Goal: Obtain resource: Obtain resource

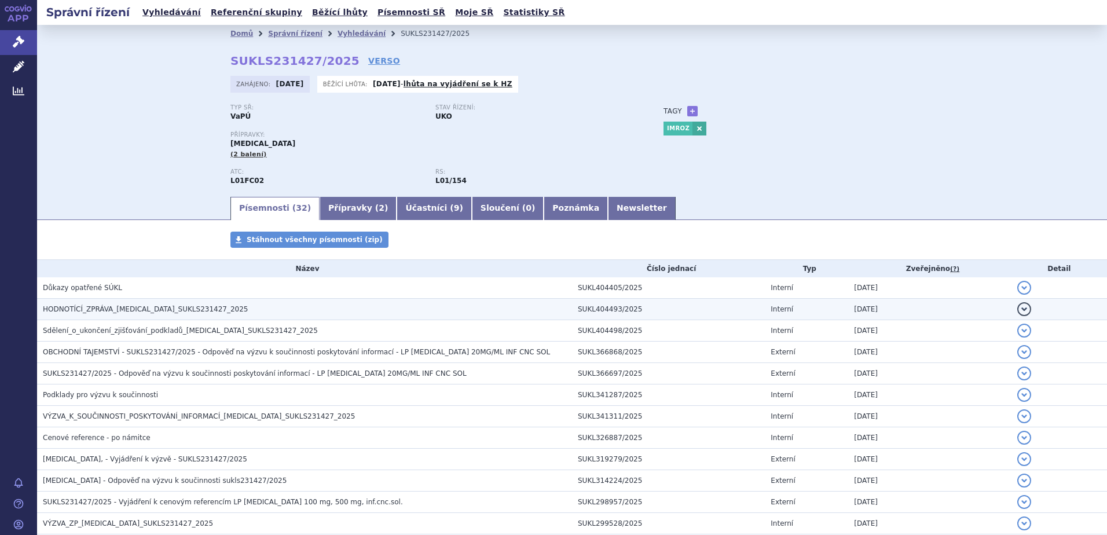
click at [102, 313] on span "HODNOTÍCÍ_ZPRÁVA_SARCLISA_SUKLS231427_2025" at bounding box center [146, 309] width 206 height 8
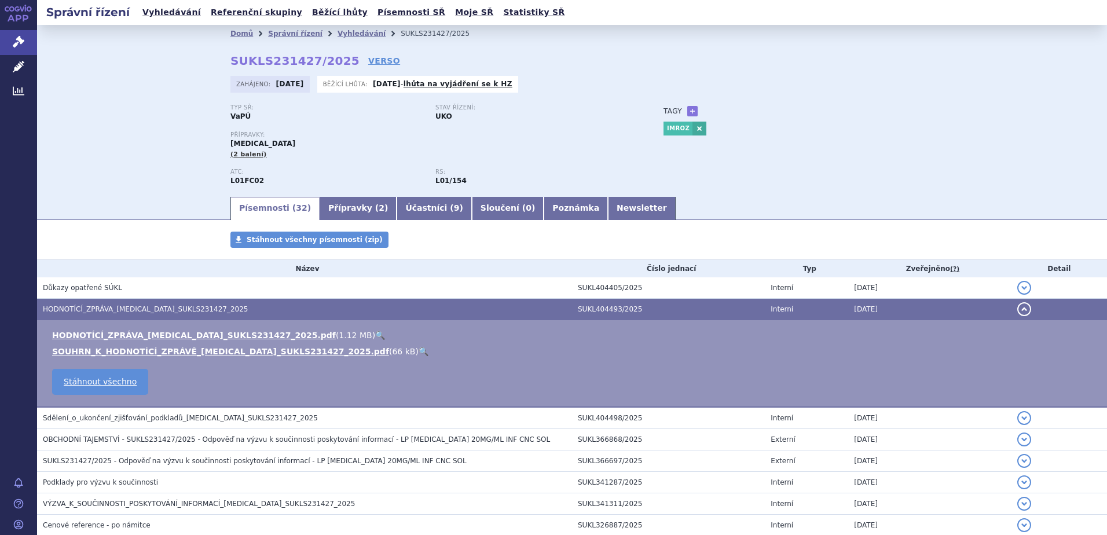
click at [419, 353] on link "🔍" at bounding box center [424, 351] width 10 height 9
click at [375, 334] on link "🔍" at bounding box center [380, 335] width 10 height 9
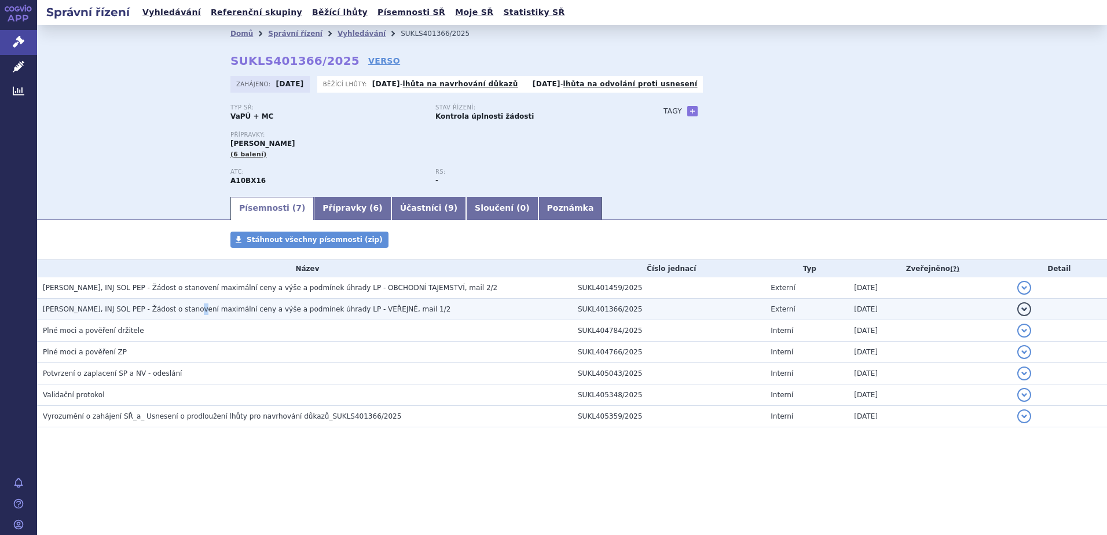
click at [196, 315] on h3 "MOUNJARO KWIKPEN, INJ SOL PEP - Žádost o stanovení maximální ceny a výše a podm…" at bounding box center [307, 309] width 529 height 12
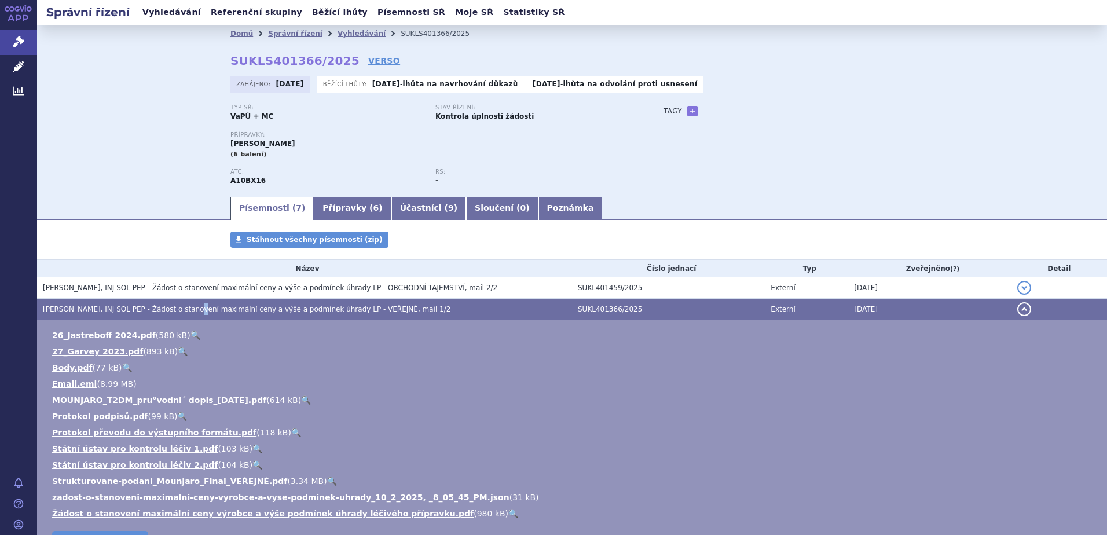
click at [124, 369] on link "🔍" at bounding box center [127, 367] width 10 height 9
click at [301, 399] on link "🔍" at bounding box center [306, 400] width 10 height 9
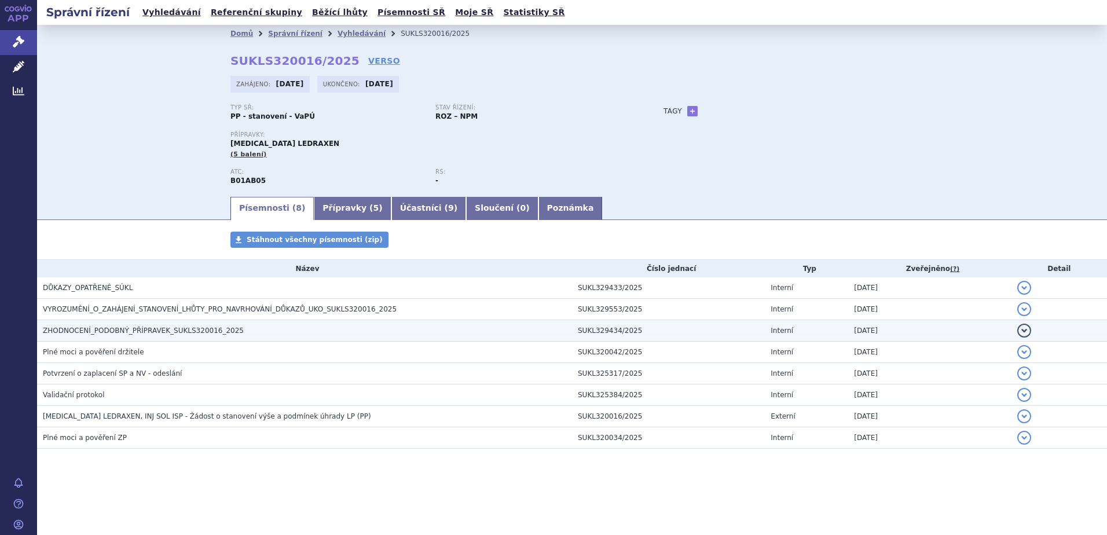
click at [127, 330] on span "ZHODNOCENÍ_PODOBNÝ_PŘÍPRAVEK_SUKLS320016_2025" at bounding box center [143, 331] width 201 height 8
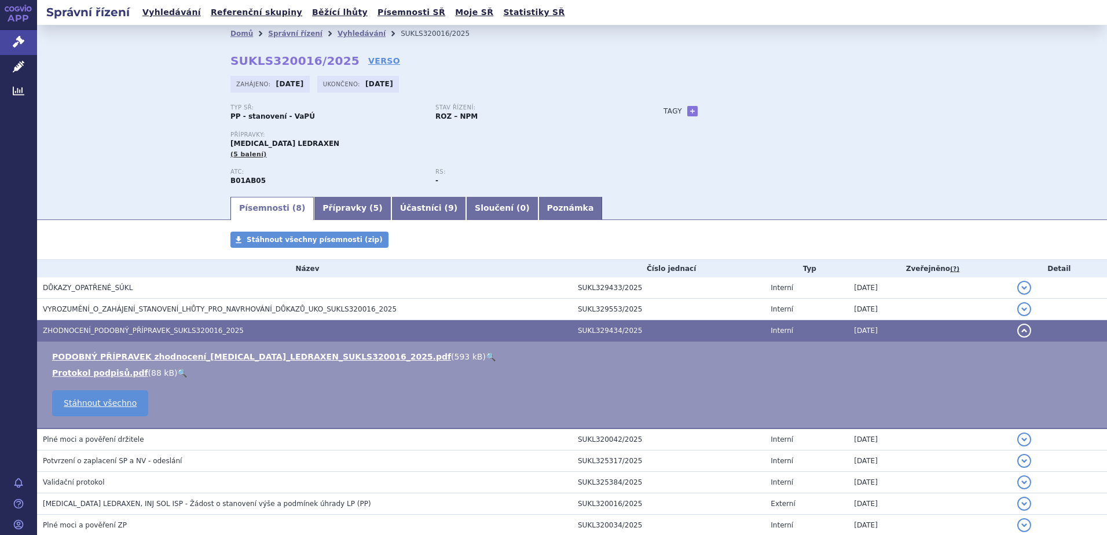
click at [486, 361] on link "🔍" at bounding box center [491, 356] width 10 height 9
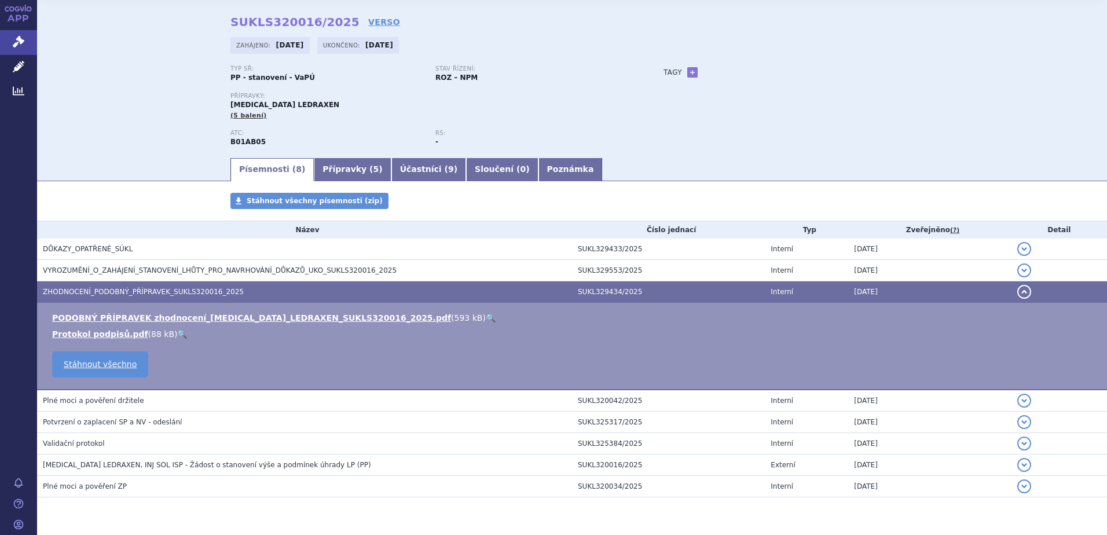
scroll to position [71, 0]
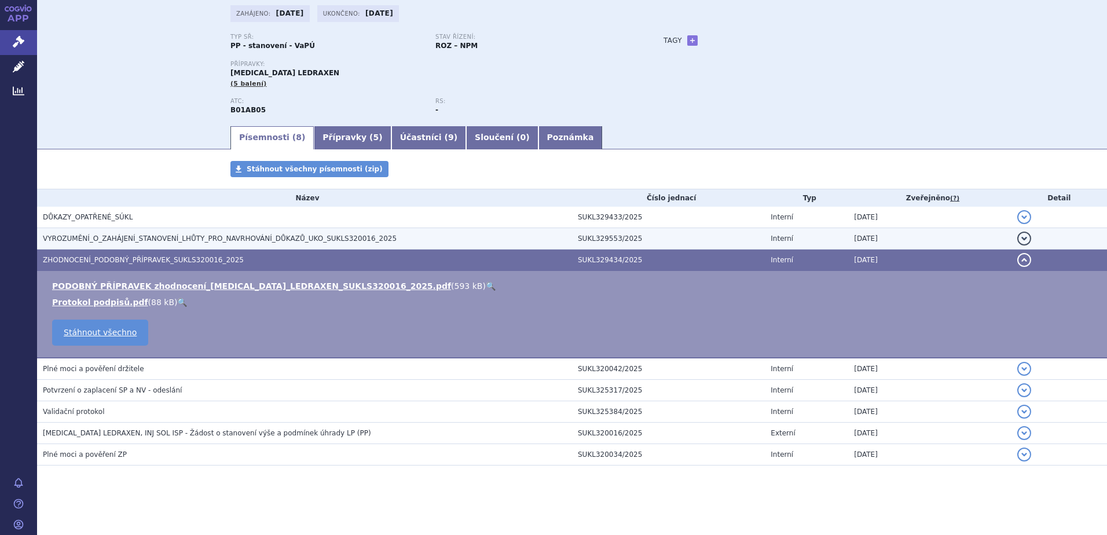
click at [113, 236] on span "VYROZUMĚNÍ_O_ZAHÁJENÍ_STANOVENÍ_LHŮTY_PRO_NAVRHOVÁNÍ_DŮKAZŮ_UKO_SUKLS320016_2025" at bounding box center [220, 239] width 354 height 8
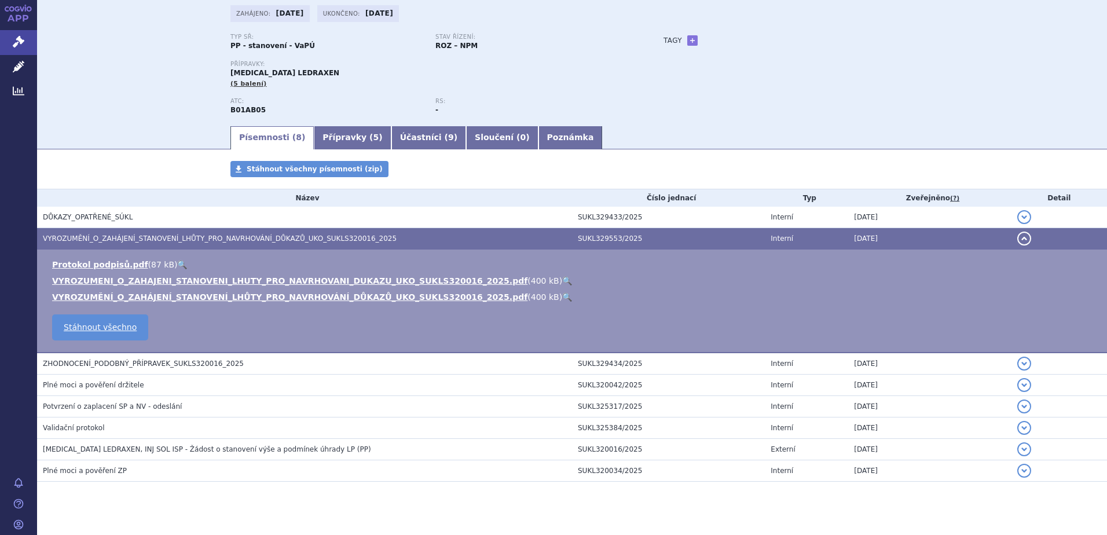
click at [562, 281] on link "🔍" at bounding box center [567, 280] width 10 height 9
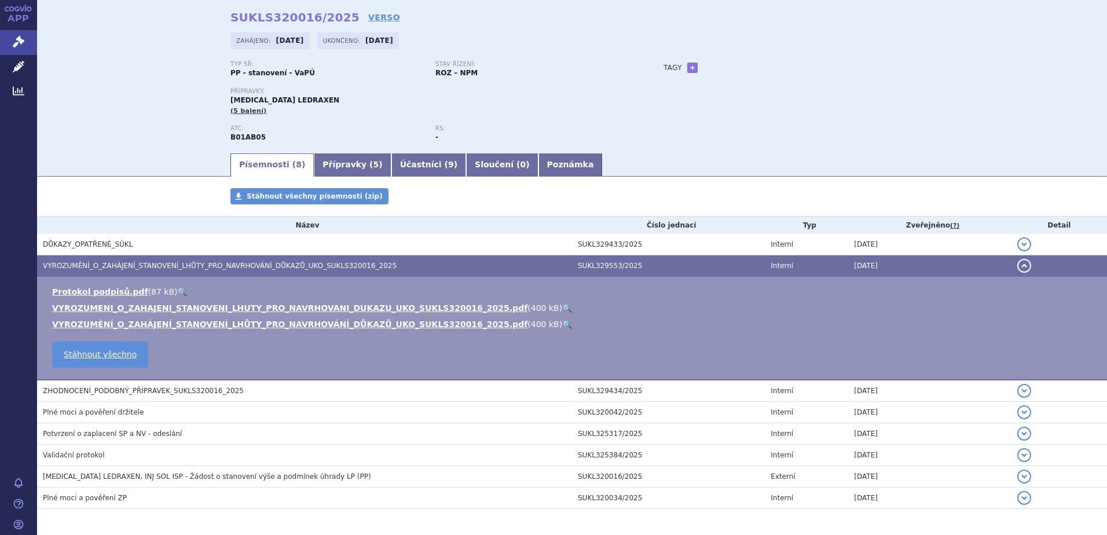
scroll to position [0, 0]
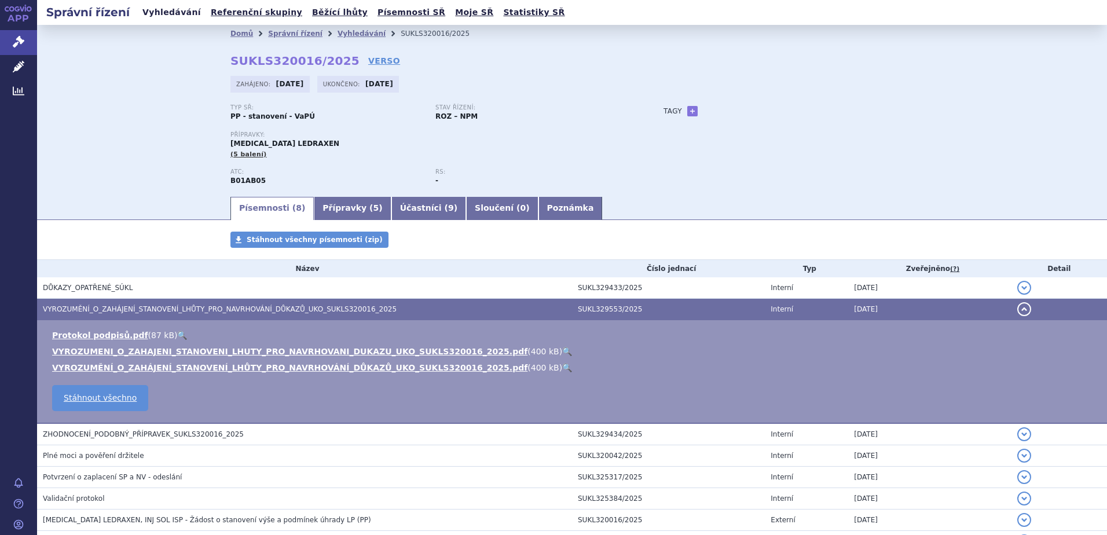
click at [163, 12] on link "Vyhledávání" at bounding box center [171, 13] width 65 height 16
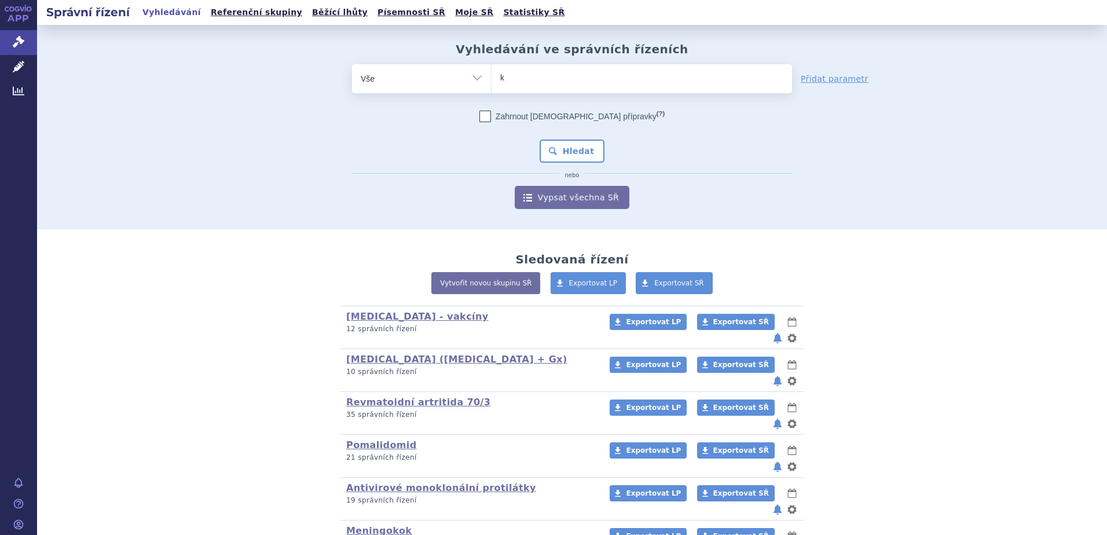
type input "ke"
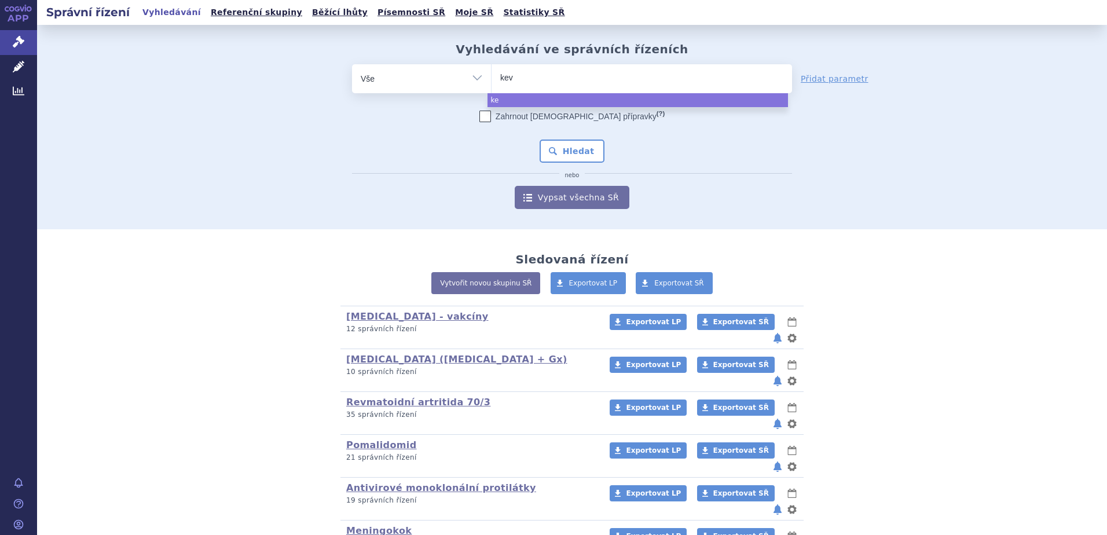
type input "kevz"
type input "kevzar"
type input "[MEDICAL_DATA]"
select select "[MEDICAL_DATA]"
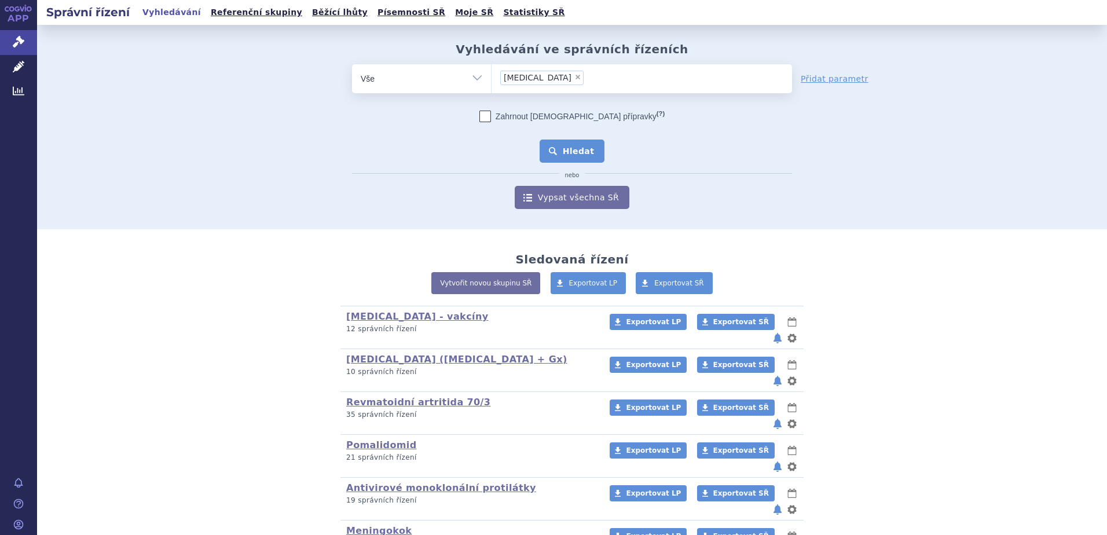
click at [562, 151] on button "Hledat" at bounding box center [572, 151] width 65 height 23
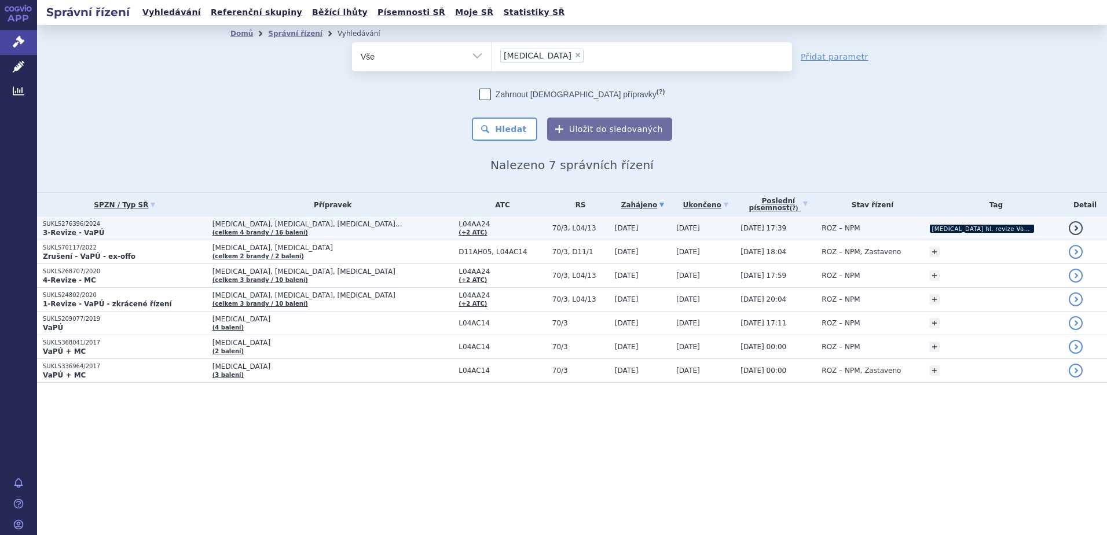
click at [367, 232] on td "[MEDICAL_DATA], [MEDICAL_DATA], [MEDICAL_DATA]… (celkem 4 [PERSON_NAME] / 16 ba…" at bounding box center [330, 229] width 247 height 24
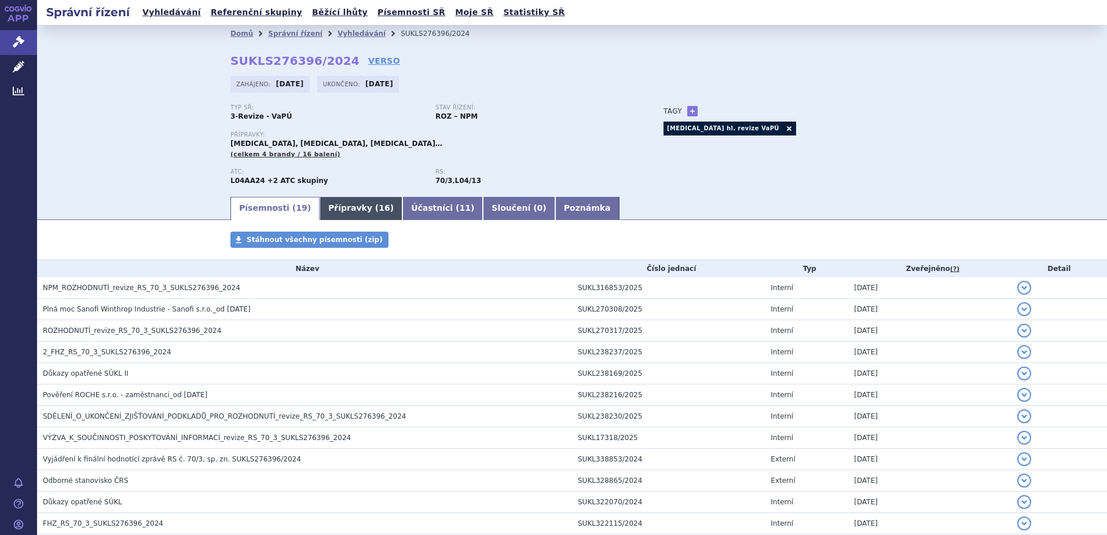
click at [338, 210] on link "Přípravky ( 16 )" at bounding box center [361, 208] width 83 height 23
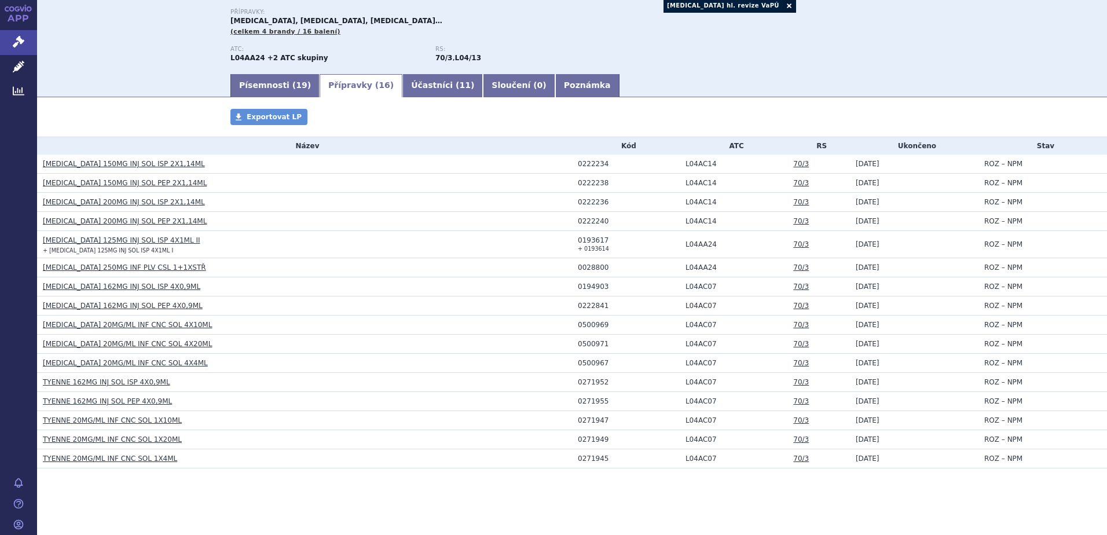
scroll to position [126, 0]
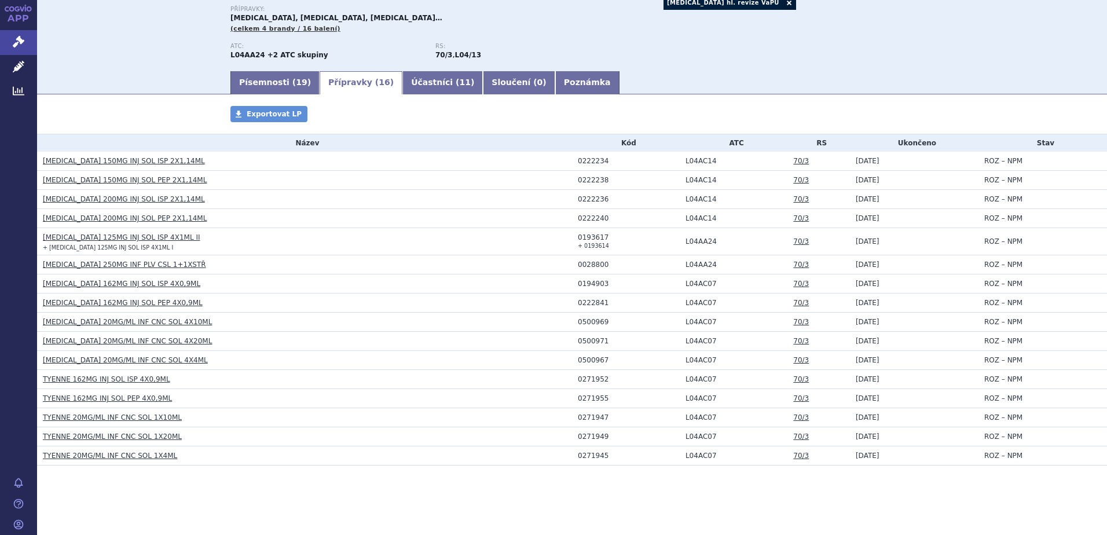
click at [21, 14] on link "APP" at bounding box center [18, 15] width 37 height 30
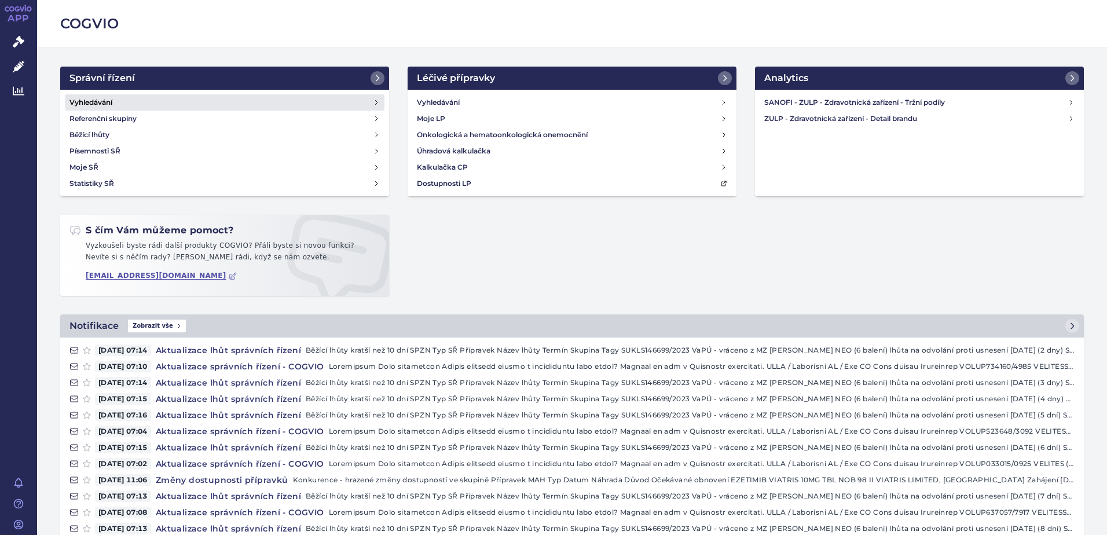
click at [104, 99] on h4 "Vyhledávání" at bounding box center [90, 103] width 43 height 12
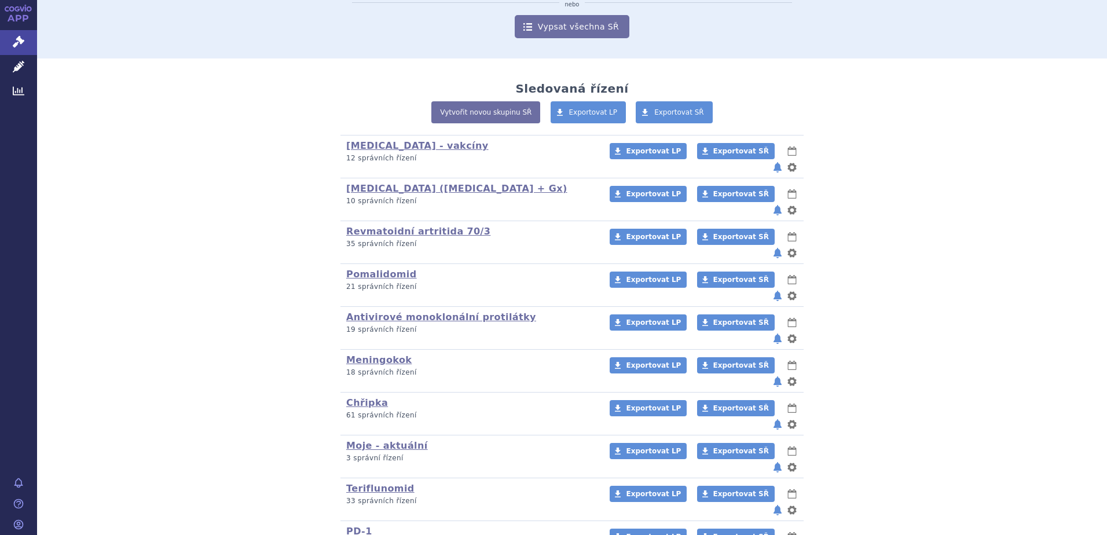
scroll to position [174, 0]
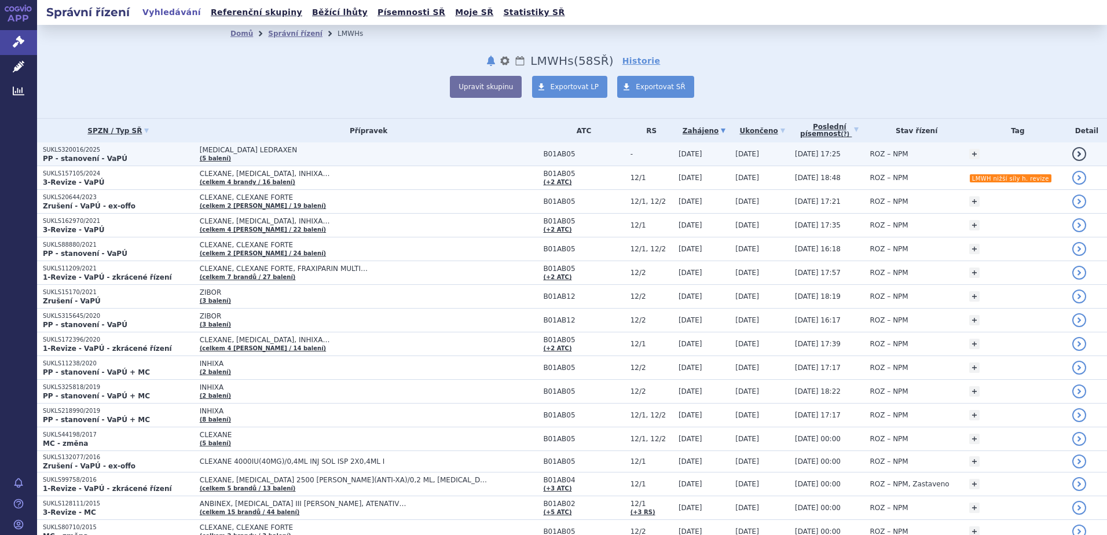
click at [353, 156] on td "[MEDICAL_DATA] LEDRAXEN (5 balení)" at bounding box center [366, 154] width 344 height 24
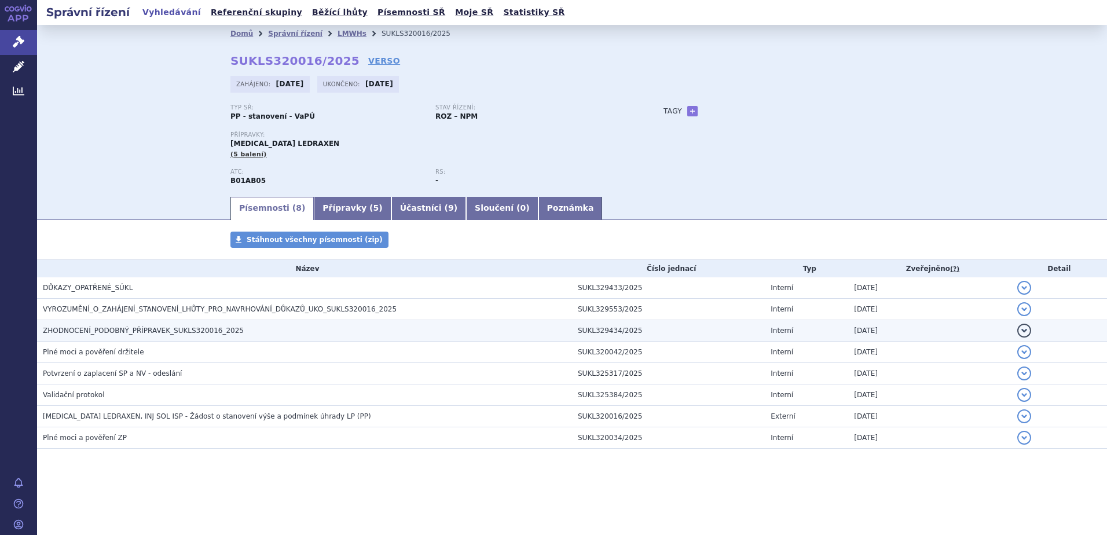
click at [102, 325] on h3 "ZHODNOCENÍ_PODOBNÝ_PŘÍPRAVEK_SUKLS320016_2025" at bounding box center [307, 331] width 529 height 12
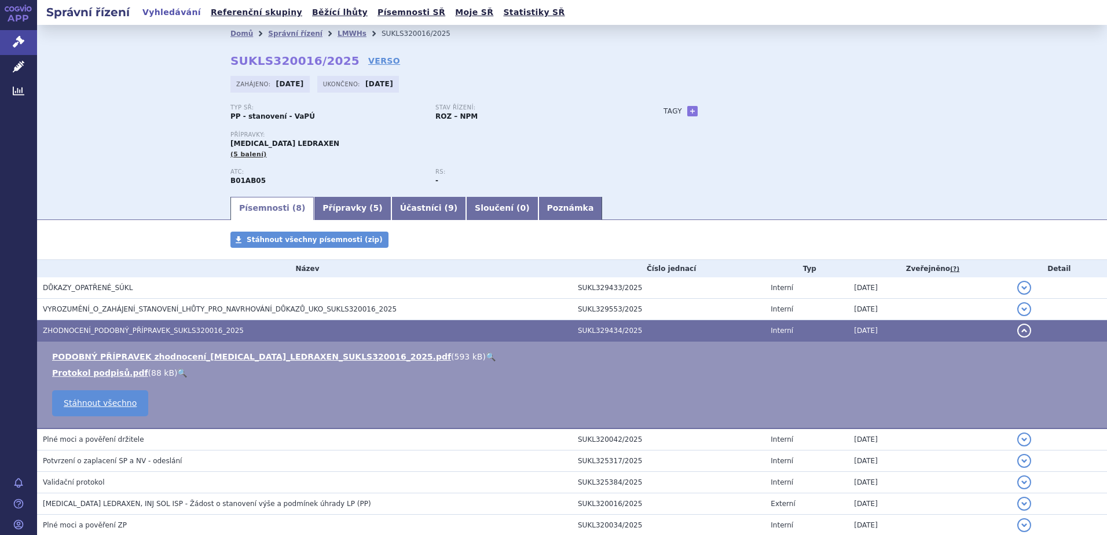
click at [486, 354] on link "🔍" at bounding box center [491, 356] width 10 height 9
drag, startPoint x: 341, startPoint y: 211, endPoint x: 330, endPoint y: 218, distance: 13.5
click at [341, 211] on link "Přípravky ( 5 )" at bounding box center [352, 208] width 77 height 23
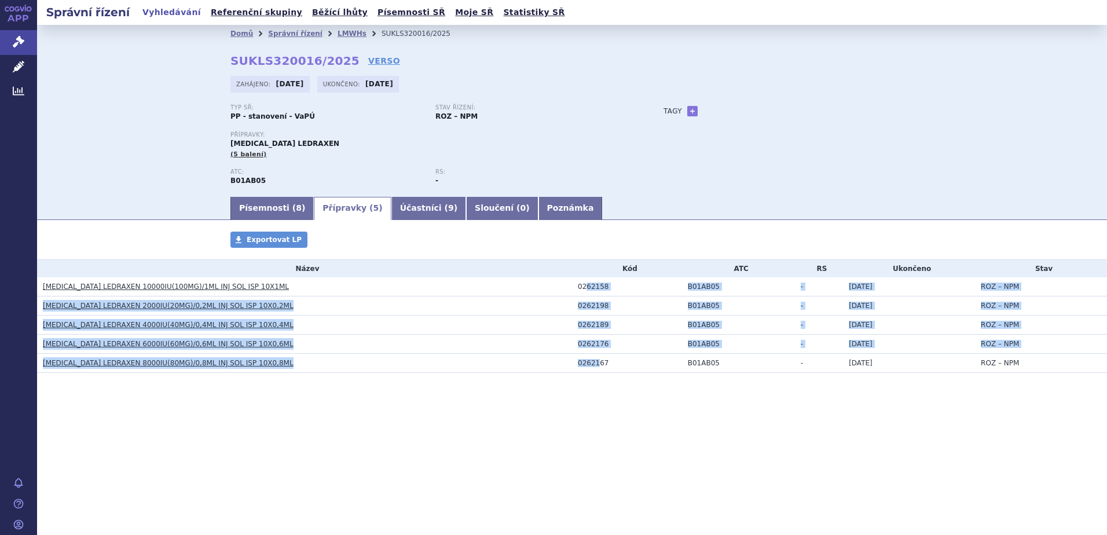
drag, startPoint x: 587, startPoint y: 287, endPoint x: 596, endPoint y: 357, distance: 70.7
click at [596, 357] on tbody "Název Kód ATC RS Ukončeno Stav ENOXAPARIN SODIUM LEDRAXEN 10000IU(100MG)/1ML IN…" at bounding box center [572, 316] width 1070 height 113
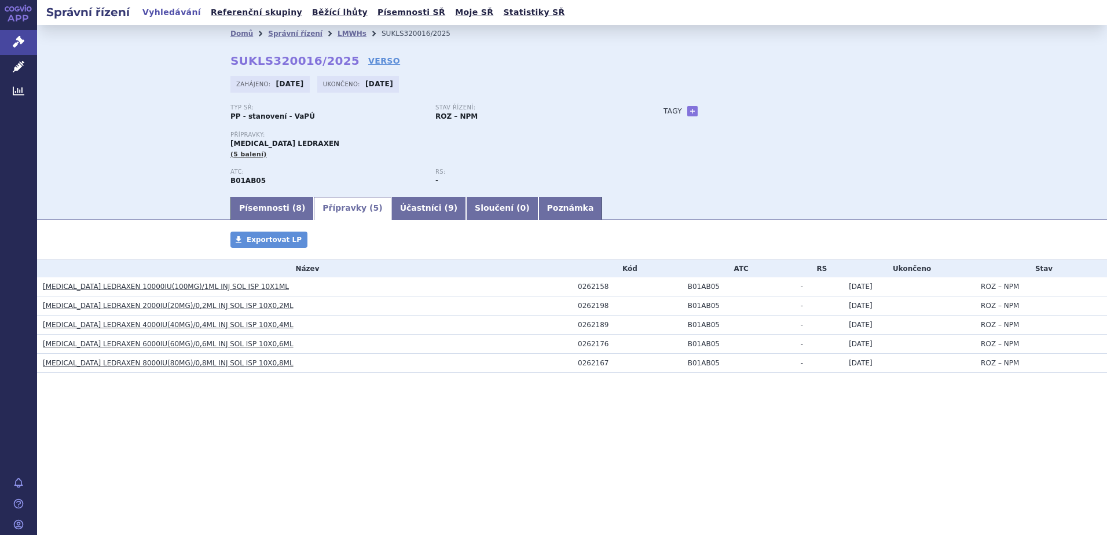
drag, startPoint x: 596, startPoint y: 357, endPoint x: 550, endPoint y: 381, distance: 52.1
click at [550, 381] on div "Přípravky Exportovat LP Název Kód ATC RS Ukončeno Stav ENOXAPARIN SODIUM LEDRAX…" at bounding box center [572, 314] width 1070 height 164
click at [257, 241] on span "Exportovat LP" at bounding box center [274, 240] width 55 height 8
click at [275, 210] on link "Písemnosti ( 8 )" at bounding box center [272, 208] width 83 height 23
